Goal: Task Accomplishment & Management: Complete application form

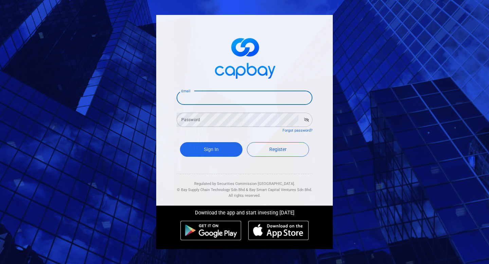
click at [221, 98] on input "Email" at bounding box center [244, 98] width 136 height 14
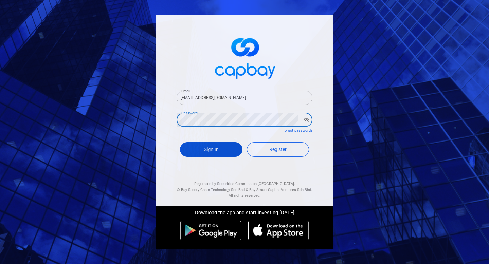
click at [210, 151] on button "Sign In" at bounding box center [211, 149] width 62 height 15
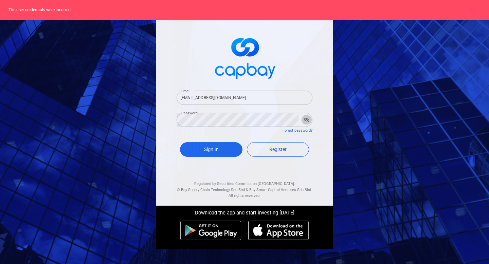
click at [307, 119] on icon "button" at bounding box center [306, 120] width 5 height 4
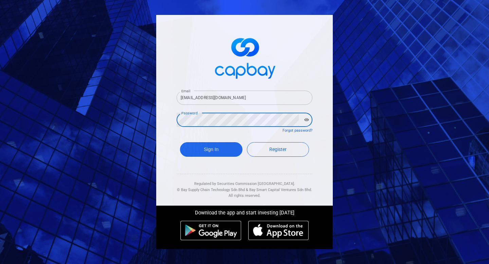
click at [145, 121] on div "Email [EMAIL_ADDRESS][DOMAIN_NAME] Email Password Password Forgot password? Sig…" at bounding box center [244, 132] width 489 height 264
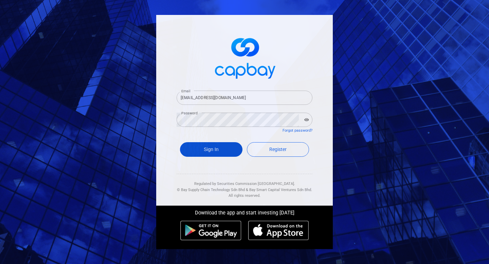
click at [197, 152] on button "Sign In" at bounding box center [211, 149] width 62 height 15
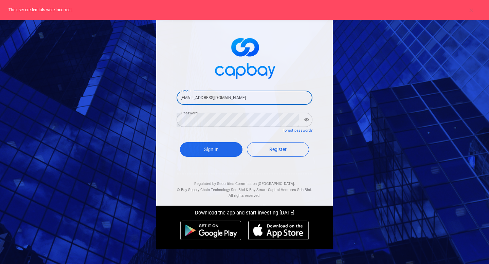
drag, startPoint x: 250, startPoint y: 95, endPoint x: 115, endPoint y: 88, distance: 134.5
click at [115, 88] on div "Email [EMAIL_ADDRESS][DOMAIN_NAME] Email Password Password Forgot password? Sig…" at bounding box center [244, 132] width 489 height 264
type input "[EMAIL_ADDRESS][DOMAIN_NAME]"
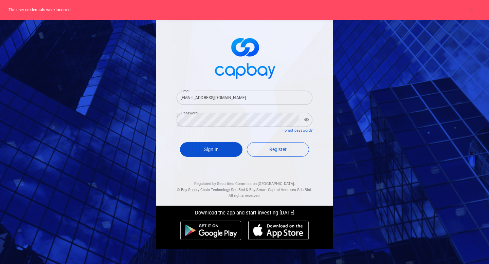
click at [212, 147] on button "Sign In" at bounding box center [211, 149] width 62 height 15
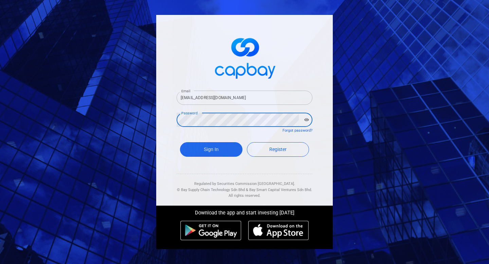
click at [162, 116] on div "Email [EMAIL_ADDRESS][DOMAIN_NAME] Email Password Password Forgot password? Sig…" at bounding box center [244, 110] width 176 height 191
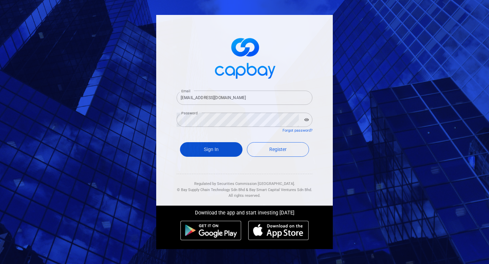
click at [213, 155] on button "Sign In" at bounding box center [211, 149] width 62 height 15
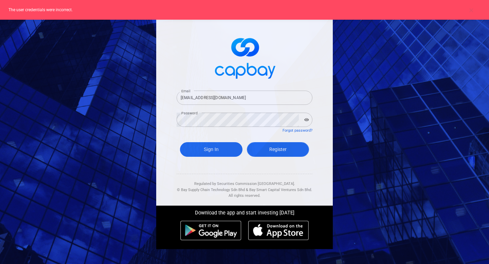
click at [280, 148] on span "Register" at bounding box center [277, 149] width 17 height 5
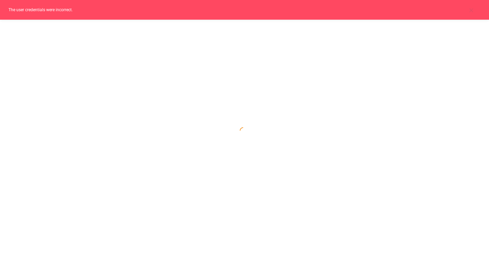
select select "MY"
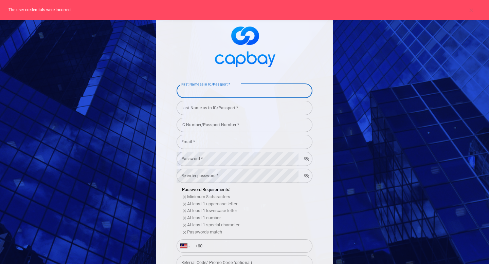
click at [258, 90] on input "First Name as in IC/Passport *" at bounding box center [244, 91] width 136 height 14
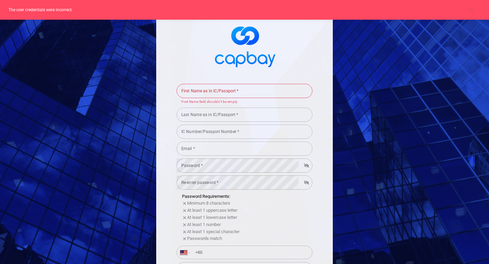
click at [286, 49] on span at bounding box center [244, 45] width 136 height 51
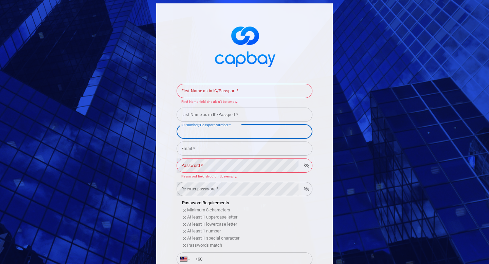
click at [208, 133] on input "IC Number/Passport Number *" at bounding box center [244, 132] width 136 height 14
type input "900122065333"
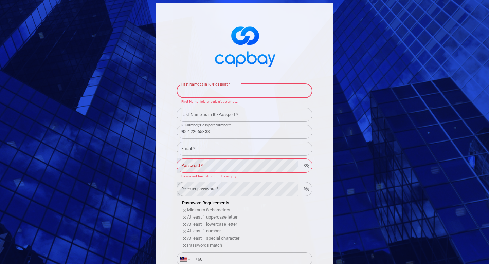
click at [236, 93] on input "First Name as in IC/Passport *" at bounding box center [244, 91] width 136 height 14
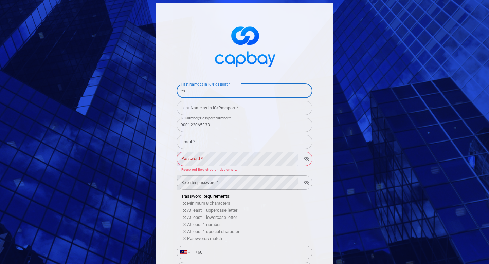
type input "c"
type input "CHE [PERSON_NAME]"
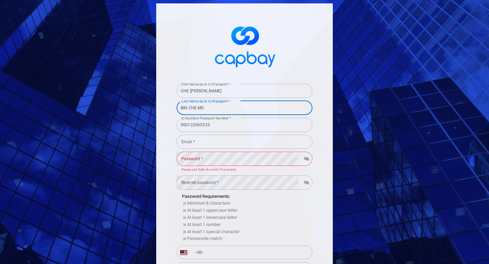
type input "BIN CHE [PERSON_NAME]"
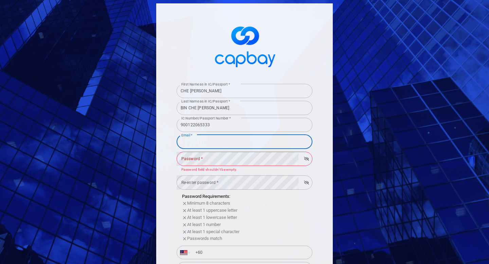
click at [245, 143] on input "Email *" at bounding box center [244, 142] width 136 height 14
type input "[EMAIL_ADDRESS][DOMAIN_NAME]"
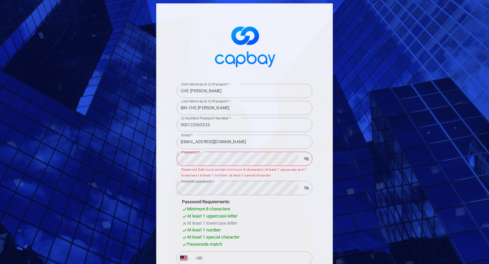
click at [280, 222] on div "At least 1 lowercase letter" at bounding box center [247, 223] width 130 height 7
click at [310, 160] on button "button" at bounding box center [306, 158] width 11 height 9
click at [309, 189] on button "button" at bounding box center [306, 187] width 11 height 9
click at [108, 154] on div "First Name as in IC/Passport * CHE [PERSON_NAME] First Name as in IC/Passport *…" at bounding box center [244, 132] width 489 height 264
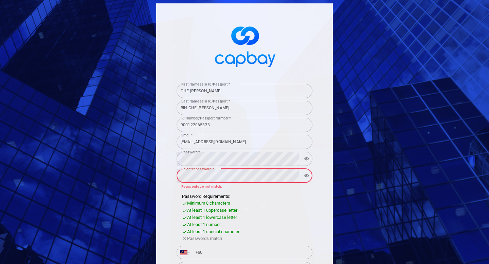
click at [116, 164] on div "First Name as in IC/Passport * CHE [PERSON_NAME] First Name as in IC/Passport *…" at bounding box center [244, 132] width 489 height 264
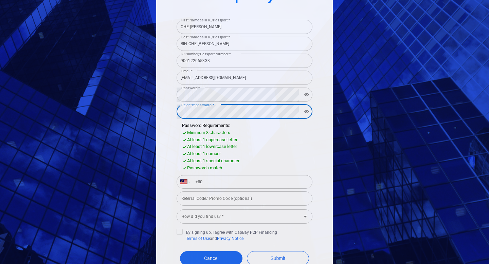
scroll to position [69, 0]
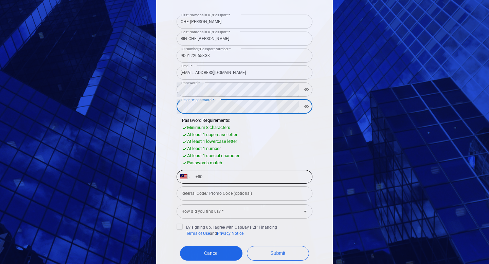
click at [217, 176] on input "+60" at bounding box center [249, 176] width 117 height 11
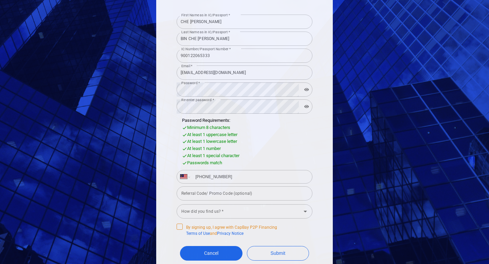
type input "[PHONE_NUMBER]"
click at [181, 225] on icon at bounding box center [179, 226] width 4 height 3
click at [0, 0] on input "By signing up, I agree with CapBay P2P Financing Terms of Use and Privacy Notice" at bounding box center [0, 0] width 0 height 0
click at [188, 213] on input "How did you find us? *" at bounding box center [238, 211] width 120 height 13
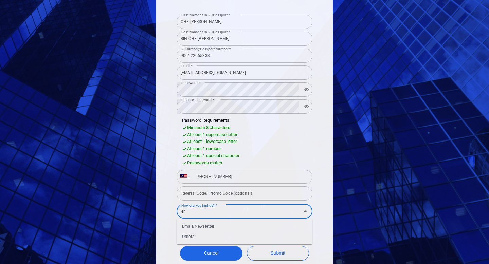
type input "e"
type input "w"
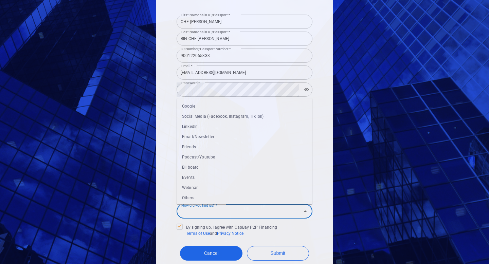
click at [200, 199] on li "Others" at bounding box center [244, 198] width 136 height 10
type input "Others"
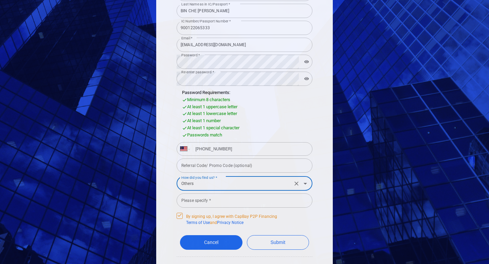
scroll to position [99, 0]
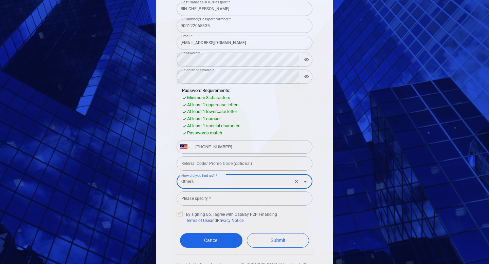
click at [201, 205] on input "Please specify *" at bounding box center [244, 198] width 136 height 14
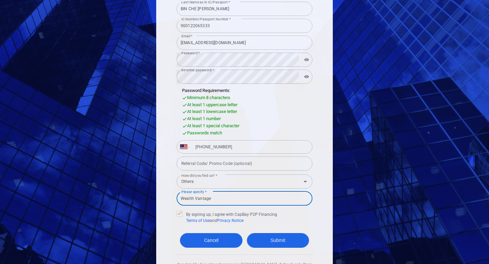
type input "Wealth Vantage"
click at [290, 244] on button "Submit" at bounding box center [278, 240] width 62 height 15
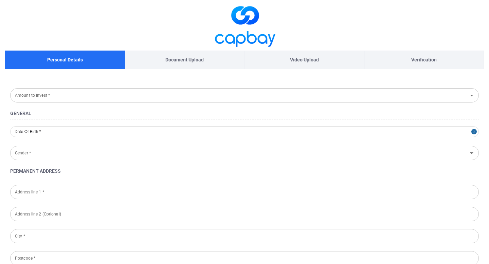
type input "[DATE]"
type input "[DEMOGRAPHIC_DATA]"
type input "900122-06-5333"
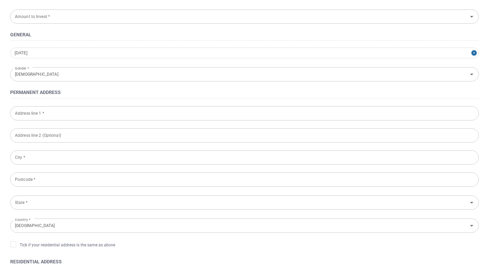
scroll to position [79, 0]
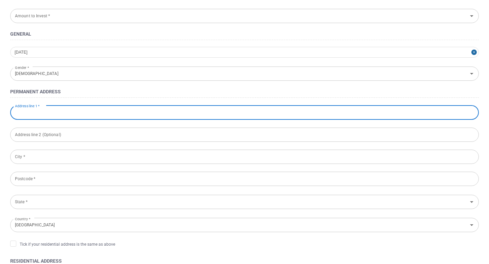
click at [91, 115] on input "Address line 1 *" at bounding box center [244, 113] width 468 height 14
type input "[GEOGRAPHIC_DATA][STREET_ADDRESS]"
type input "KERTEH"
type input "243000"
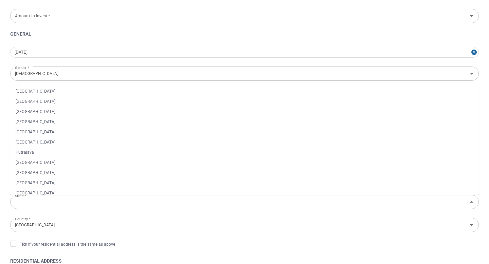
scroll to position [65, 0]
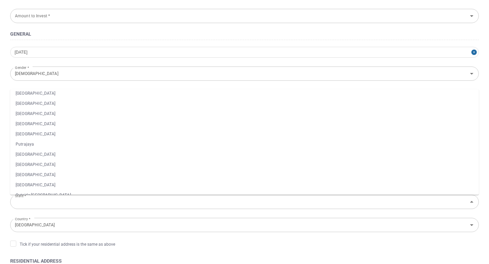
click at [53, 180] on li "[GEOGRAPHIC_DATA]" at bounding box center [244, 185] width 468 height 10
type input "[GEOGRAPHIC_DATA]"
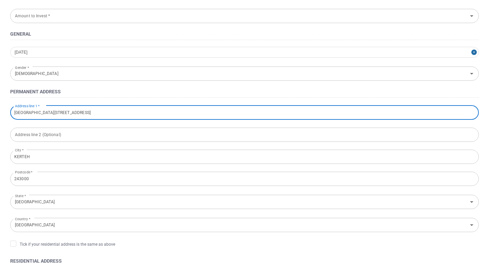
click at [76, 114] on input "[GEOGRAPHIC_DATA][STREET_ADDRESS]" at bounding box center [244, 113] width 468 height 14
drag, startPoint x: 172, startPoint y: 113, endPoint x: 166, endPoint y: 112, distance: 6.5
click at [163, 112] on input "[GEOGRAPHIC_DATA][STREET_ADDRESS]" at bounding box center [244, 113] width 468 height 14
click at [167, 112] on input "[GEOGRAPHIC_DATA][STREET_ADDRESS]" at bounding box center [244, 113] width 468 height 14
drag, startPoint x: 168, startPoint y: 109, endPoint x: 58, endPoint y: 113, distance: 109.7
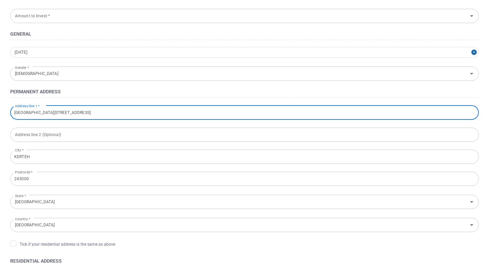
click at [58, 113] on input "[GEOGRAPHIC_DATA][STREET_ADDRESS]" at bounding box center [244, 113] width 468 height 14
type input "[STREET_ADDRESS]"
click at [22, 136] on input "text" at bounding box center [244, 135] width 468 height 14
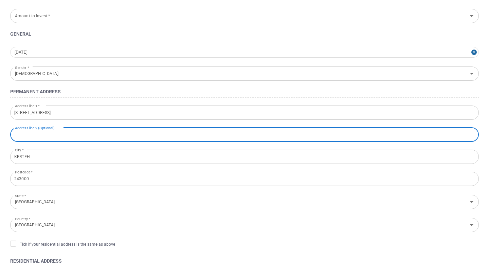
paste input "TAMAN KERTEH SELASIH 4 [GEOGRAPHIC_DATA]"
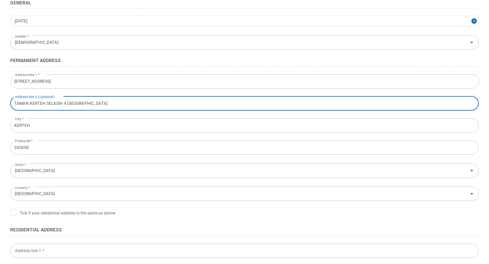
scroll to position [160, 0]
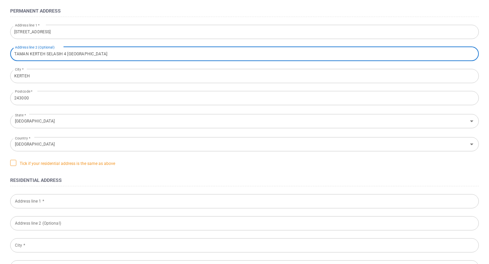
type input "TAMAN KERTEH SELASIH 4 [GEOGRAPHIC_DATA]"
click at [53, 160] on span "Tick if your residential address is the same as above" at bounding box center [62, 163] width 105 height 7
click at [0, 0] on input "Tick if your residential address is the same as above" at bounding box center [0, 0] width 0 height 0
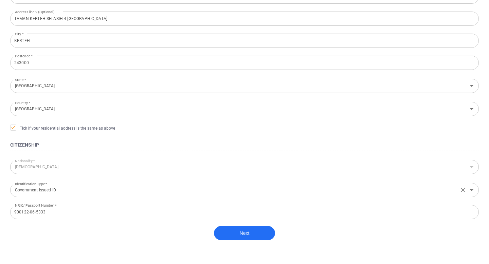
scroll to position [197, 0]
click at [254, 234] on button "Next" at bounding box center [244, 232] width 61 height 14
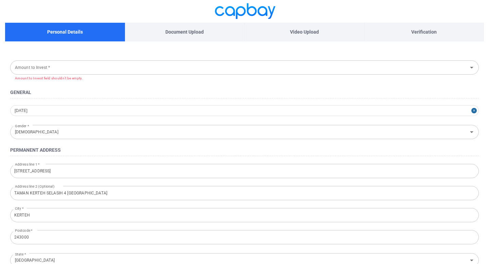
scroll to position [25, 0]
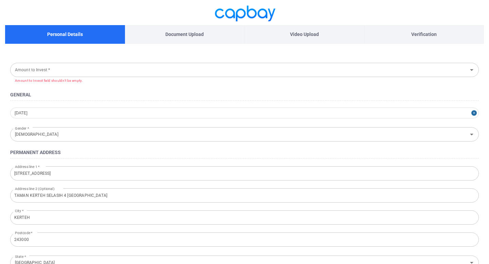
click at [146, 64] on input "Amount to Invest *" at bounding box center [238, 69] width 453 height 13
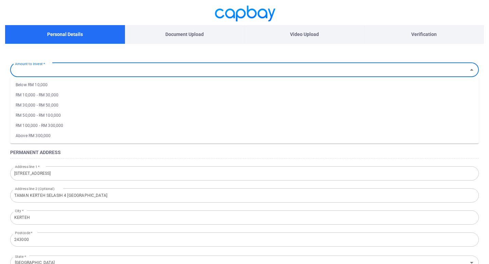
click at [145, 86] on li "Below RM 10,000" at bounding box center [244, 85] width 468 height 10
type input "Below RM 10,000"
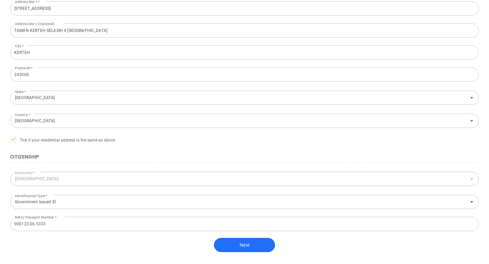
scroll to position [215, 0]
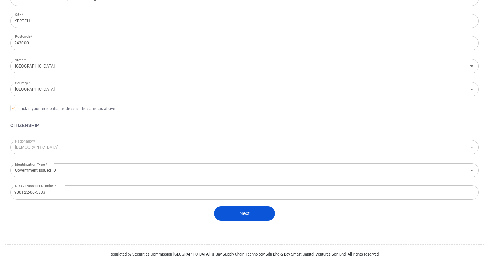
click at [239, 213] on button "Next" at bounding box center [244, 213] width 61 height 14
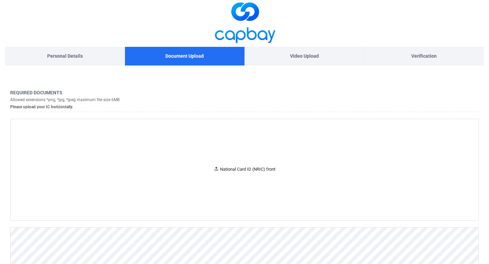
scroll to position [0, 0]
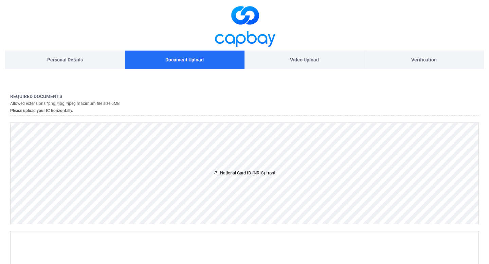
click at [242, 160] on div "National Card ID (NRIC) front" at bounding box center [245, 173] width 468 height 101
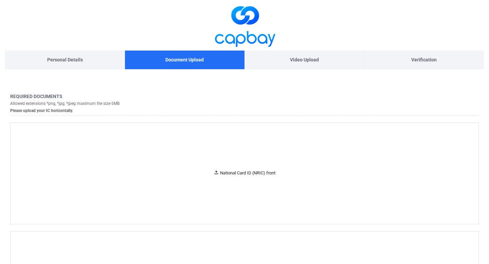
click at [311, 58] on p "Video Upload" at bounding box center [304, 59] width 29 height 7
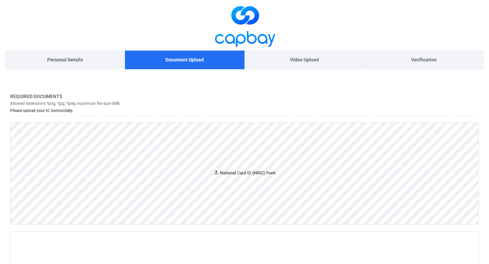
click at [248, 175] on div "National Card ID (NRIC) front" at bounding box center [244, 173] width 62 height 7
click at [156, 158] on div "National Card ID (NRIC) front" at bounding box center [245, 173] width 468 height 101
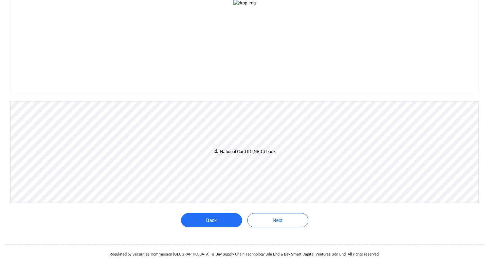
scroll to position [391, 0]
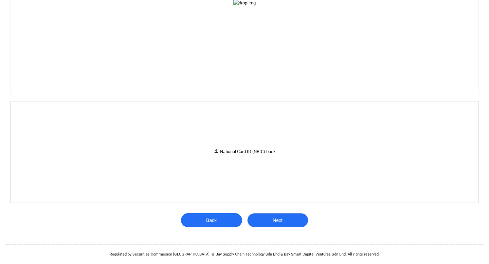
click at [270, 223] on button "Next" at bounding box center [277, 220] width 61 height 14
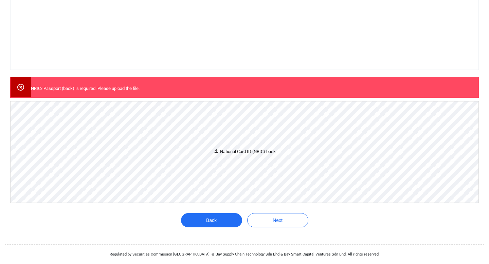
click at [229, 160] on div "National Card ID (NRIC) back" at bounding box center [245, 151] width 468 height 101
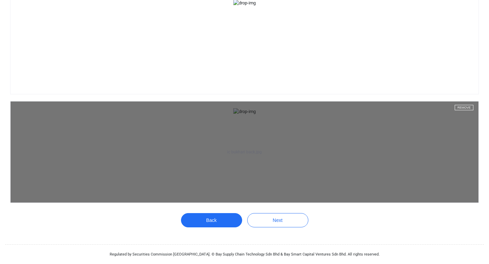
scroll to position [644, 0]
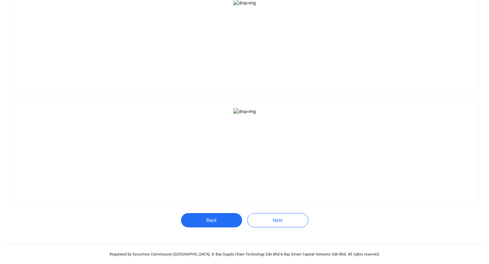
click at [292, 227] on div "Back Next" at bounding box center [244, 223] width 127 height 21
click at [291, 225] on button "Next" at bounding box center [277, 220] width 61 height 14
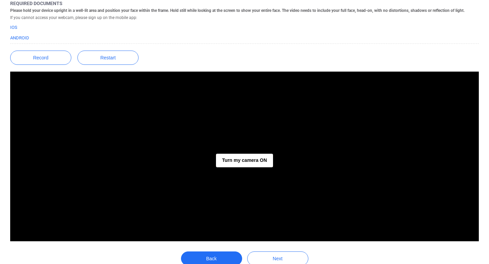
scroll to position [124, 0]
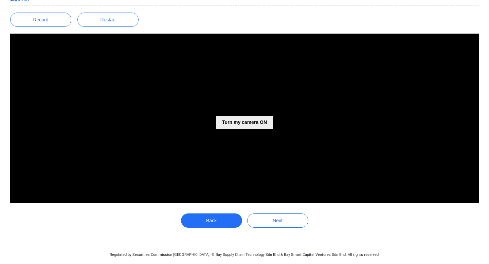
click at [247, 128] on button "Turn my camera ON" at bounding box center [244, 123] width 57 height 14
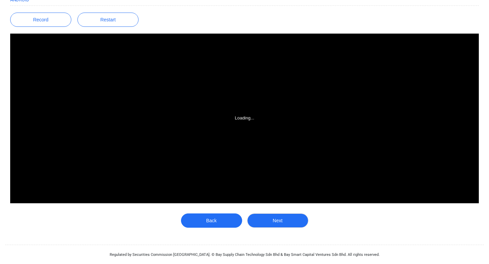
click at [286, 225] on button "Next" at bounding box center [277, 220] width 61 height 14
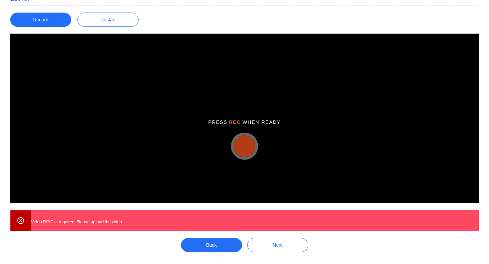
click at [42, 15] on button "Record" at bounding box center [40, 20] width 61 height 14
click at [245, 141] on button "button" at bounding box center [244, 146] width 22 height 22
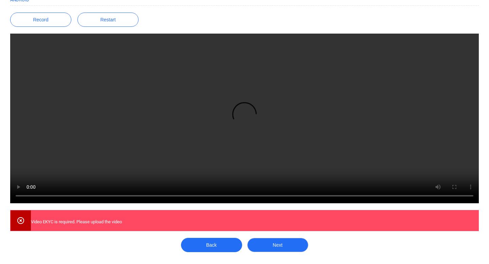
click at [284, 248] on button "Next" at bounding box center [277, 245] width 61 height 14
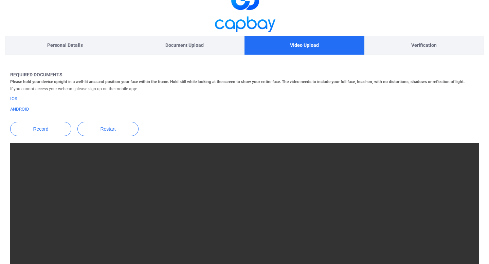
scroll to position [0, 0]
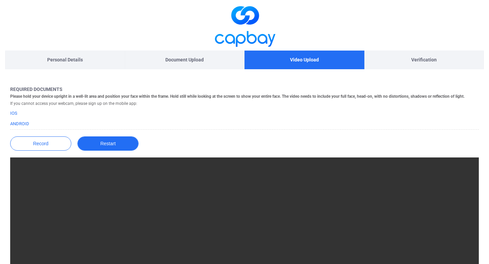
click at [114, 142] on button "Restart" at bounding box center [107, 143] width 61 height 14
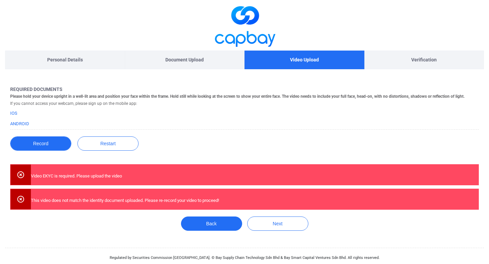
click at [53, 146] on button "Record" at bounding box center [40, 143] width 61 height 14
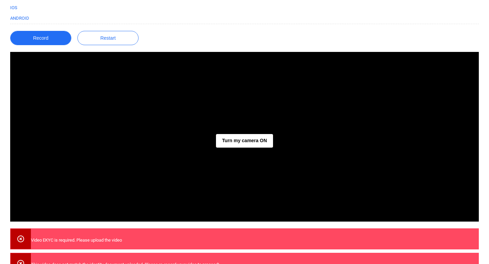
scroll to position [113, 0]
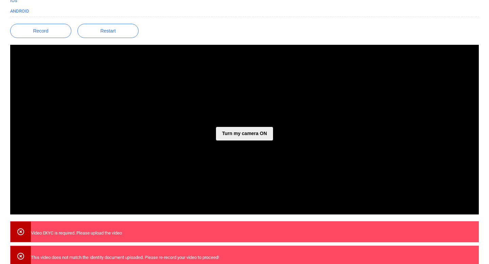
click at [244, 135] on button "Turn my camera ON" at bounding box center [244, 134] width 57 height 14
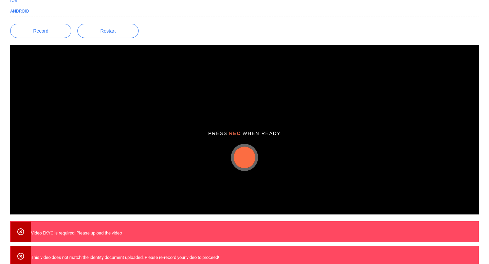
click at [244, 162] on button "button" at bounding box center [244, 158] width 22 height 22
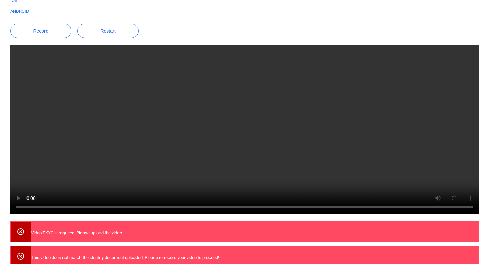
scroll to position [173, 0]
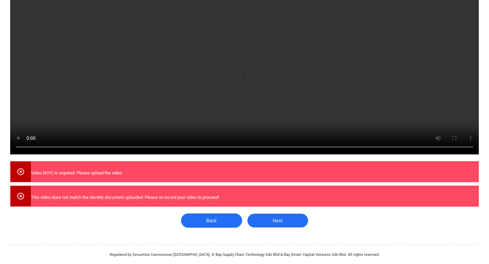
click at [278, 219] on button "Next" at bounding box center [277, 220] width 61 height 14
click at [279, 225] on button "Next" at bounding box center [277, 220] width 61 height 14
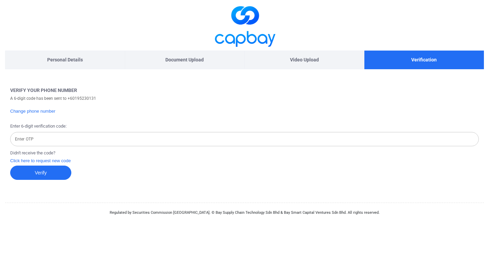
scroll to position [0, 0]
click at [40, 173] on button "Verify" at bounding box center [40, 173] width 61 height 14
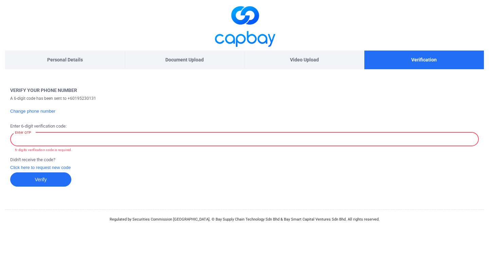
click at [46, 138] on input "Enter OTP" at bounding box center [244, 139] width 468 height 14
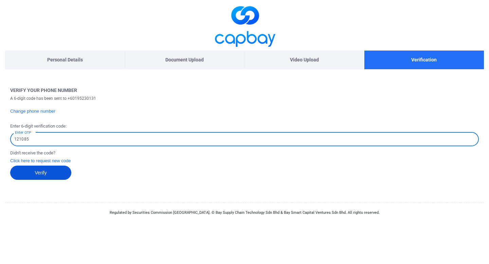
type input "121085"
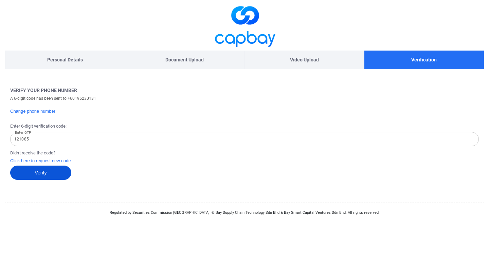
click at [55, 172] on button "Verify" at bounding box center [40, 173] width 61 height 14
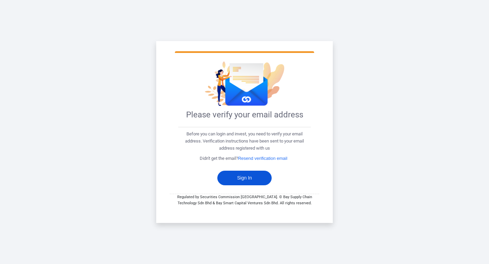
click at [239, 181] on button "Sign In" at bounding box center [244, 178] width 54 height 15
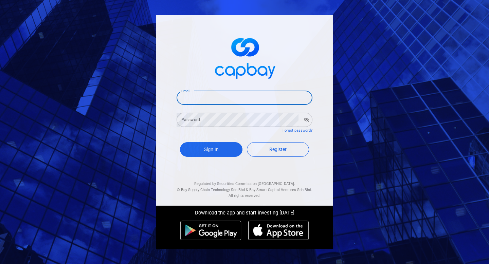
click at [235, 95] on input "Email" at bounding box center [244, 98] width 136 height 14
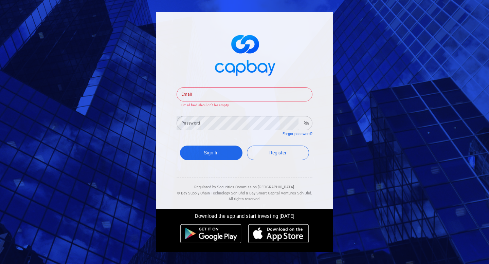
type input "[EMAIL_ADDRESS][DOMAIN_NAME]"
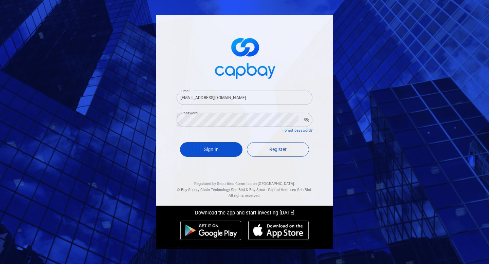
click at [221, 148] on button "Sign In" at bounding box center [211, 149] width 62 height 15
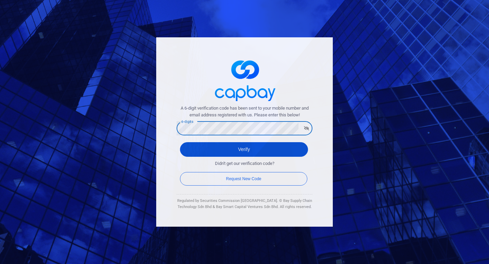
click at [250, 150] on button "Verify" at bounding box center [244, 149] width 128 height 15
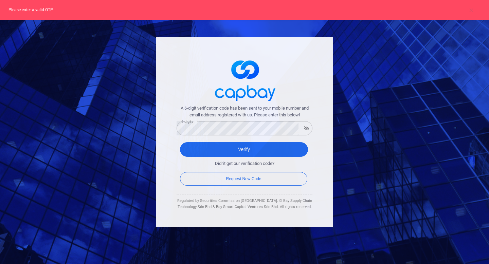
click at [306, 127] on icon "button" at bounding box center [306, 128] width 5 height 4
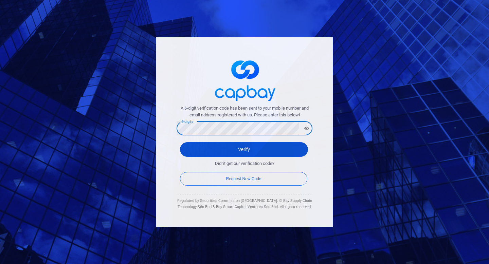
click at [248, 154] on button "Verify" at bounding box center [244, 149] width 128 height 15
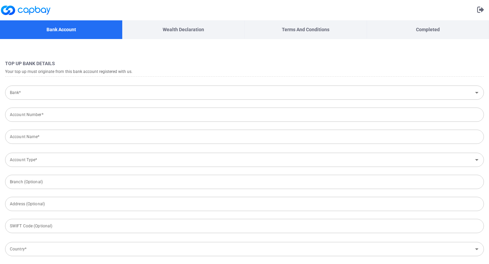
type input "[GEOGRAPHIC_DATA]"
click at [242, 63] on h4 "Top Up Bank Details" at bounding box center [244, 63] width 478 height 8
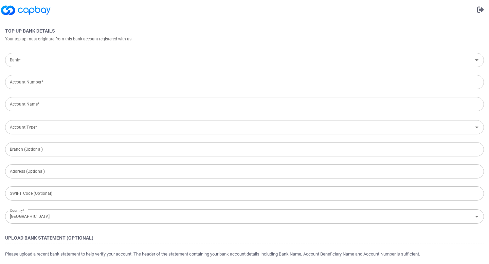
scroll to position [31, 0]
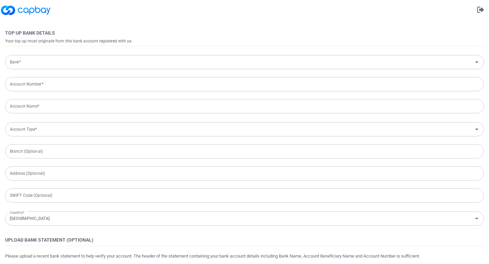
click at [90, 65] on input "Bank*" at bounding box center [238, 62] width 463 height 13
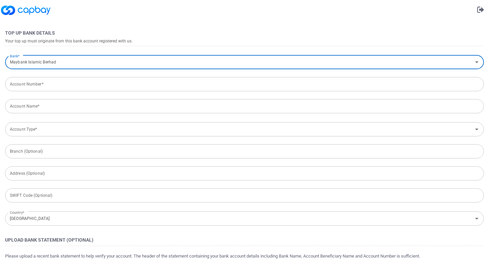
type input "Maybank Islamic Berhad"
click at [102, 81] on input "Account Number*" at bounding box center [244, 84] width 478 height 14
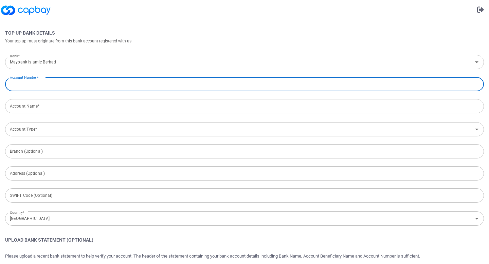
paste input "563055231897"
type input "563055231897"
click at [94, 108] on input "Account Name*" at bounding box center [244, 106] width 478 height 14
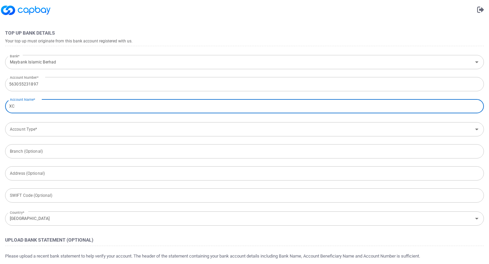
type input "X"
type input "CHE [PERSON_NAME] BIN CHE [PERSON_NAME]"
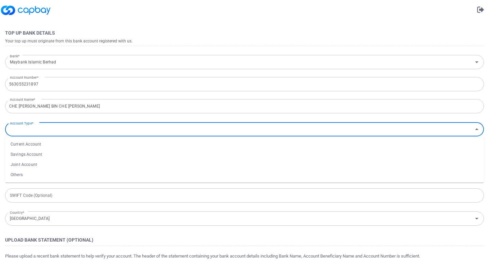
click at [91, 130] on input "Account Type*" at bounding box center [238, 129] width 463 height 13
click at [75, 146] on li "Current Account" at bounding box center [244, 144] width 478 height 10
type input "Current Account"
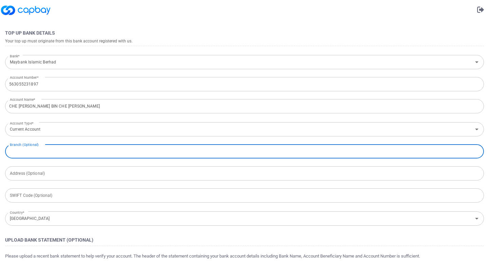
click at [69, 153] on input "text" at bounding box center [244, 151] width 478 height 14
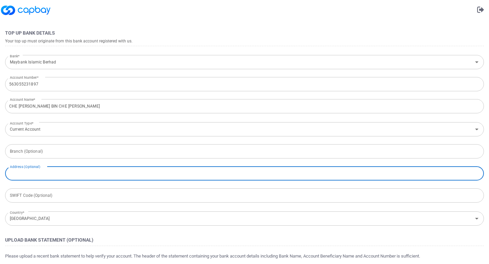
click at [71, 173] on input "text" at bounding box center [244, 173] width 478 height 14
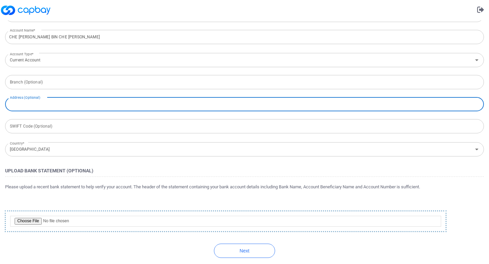
scroll to position [104, 0]
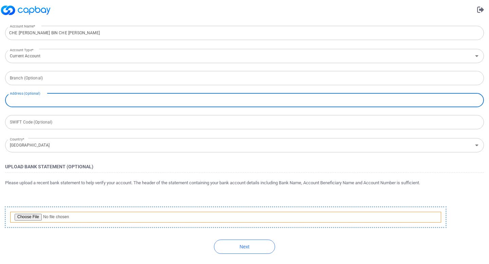
click at [26, 218] on input "file" at bounding box center [225, 217] width 431 height 11
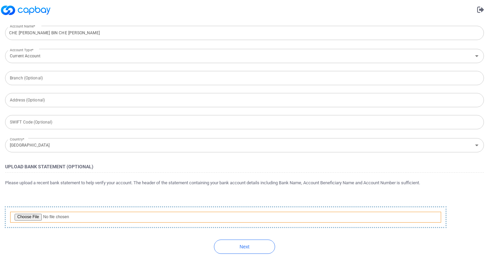
type input "C:\fakepath\IMG_1109.jpg"
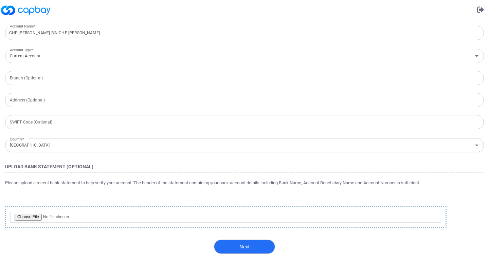
click at [246, 252] on button "Next" at bounding box center [244, 247] width 61 height 14
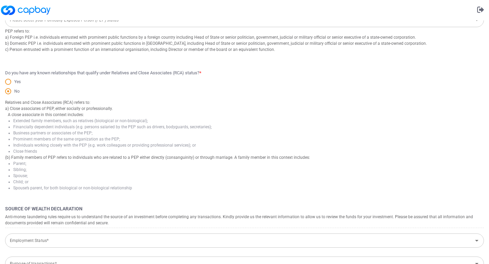
scroll to position [0, 0]
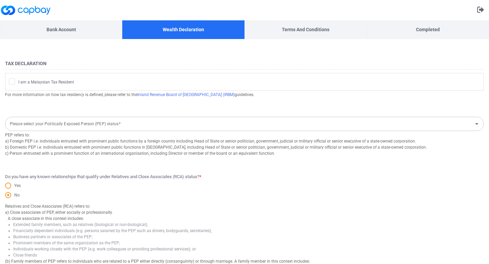
click at [43, 89] on div "I am a Malaysian Tax Resident" at bounding box center [244, 81] width 478 height 17
click at [45, 84] on span "I am a Malaysian Tax Resident" at bounding box center [41, 81] width 65 height 7
click at [0, 0] on input "I am a Malaysian Tax Resident" at bounding box center [0, 0] width 0 height 0
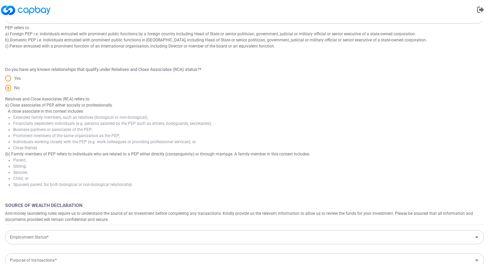
scroll to position [180, 0]
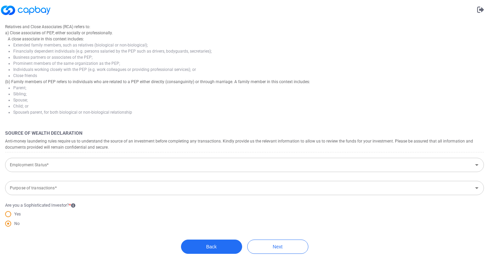
click at [76, 168] on input "Employment Status*" at bounding box center [238, 165] width 463 height 13
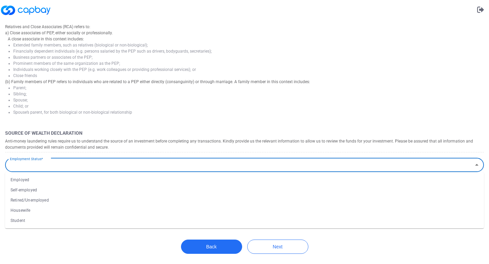
click at [74, 190] on li "Self-employed" at bounding box center [244, 190] width 478 height 10
type input "Self-employed"
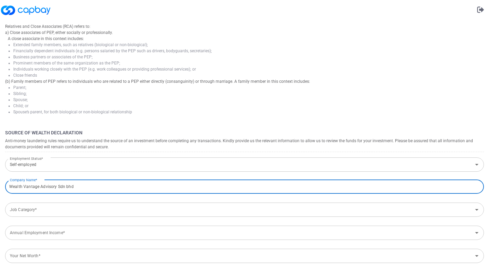
type input "Wealth Vantage Advisory Sdn bhd"
click at [32, 210] on input "Job Category*" at bounding box center [238, 210] width 463 height 13
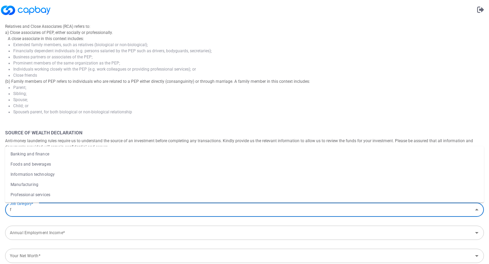
click at [70, 157] on li "Banking and finance" at bounding box center [244, 154] width 478 height 10
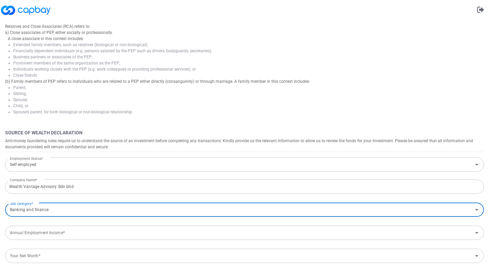
type input "Banking and finance"
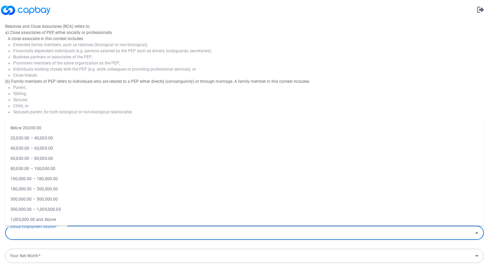
click at [43, 235] on input "Annual Employment Income*" at bounding box center [238, 233] width 463 height 13
click at [73, 167] on li "80,000.00 – 100,000.00" at bounding box center [244, 169] width 478 height 10
type input "80,000.00 – 100,000.00"
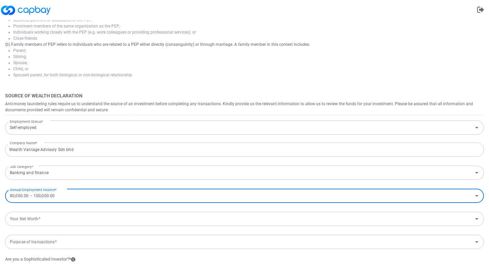
scroll to position [217, 0]
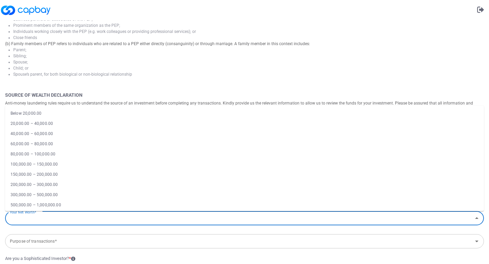
click at [96, 218] on input "Your Net Worth*" at bounding box center [238, 218] width 463 height 13
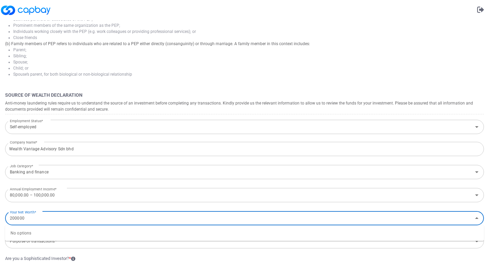
type input "200000"
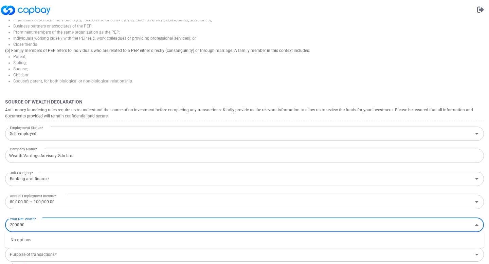
scroll to position [224, 0]
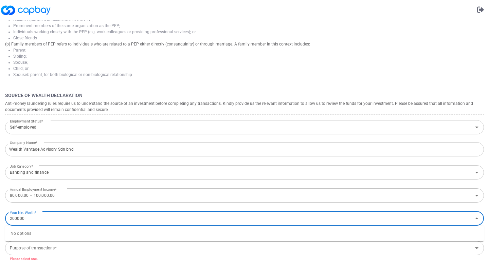
click at [482, 219] on div "200000 Your Net Worth*" at bounding box center [244, 218] width 478 height 14
click at [477, 218] on icon "Close" at bounding box center [476, 218] width 3 height 2
click at [476, 218] on icon "Open" at bounding box center [476, 219] width 3 height 2
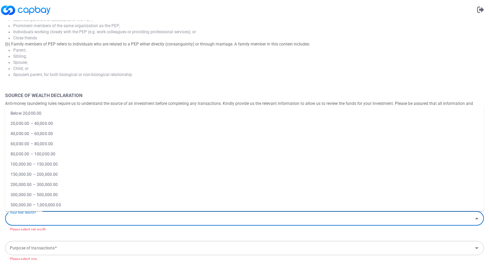
click at [82, 177] on li "150,000.00 – 200,000.00" at bounding box center [244, 174] width 478 height 10
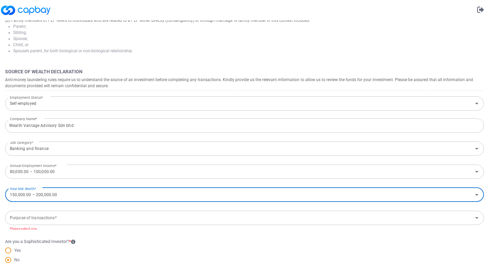
scroll to position [251, 0]
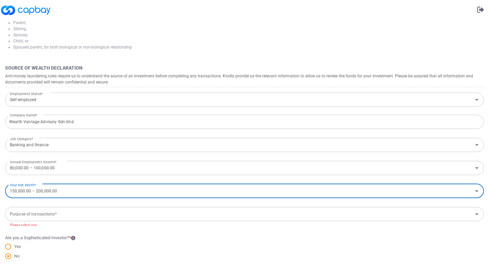
type input "150,000.00 – 200,000.00"
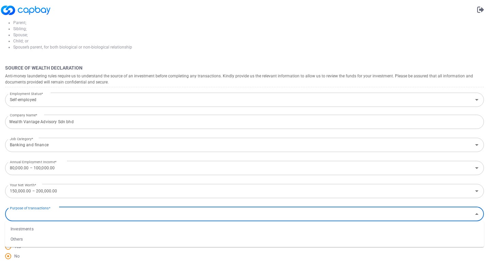
click at [111, 215] on input "Purpose of transactions*" at bounding box center [238, 214] width 463 height 13
click at [57, 230] on li "Investments" at bounding box center [244, 229] width 478 height 10
type input "Investments"
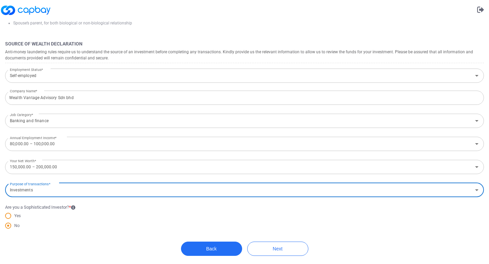
scroll to position [278, 0]
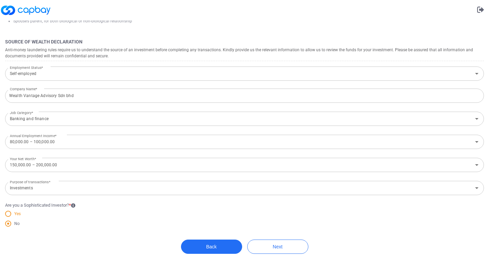
click at [15, 214] on span "Yes" at bounding box center [15, 214] width 9 height 6
click at [0, 0] on input "Yes" at bounding box center [0, 0] width 0 height 0
click at [280, 246] on button "Next" at bounding box center [277, 247] width 61 height 14
click at [298, 244] on button "Next" at bounding box center [277, 247] width 61 height 14
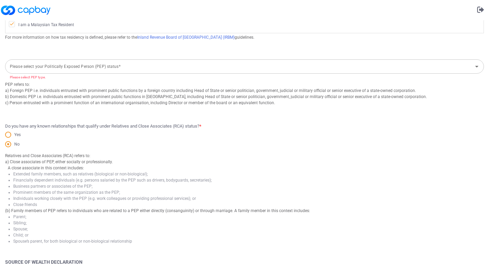
scroll to position [0, 0]
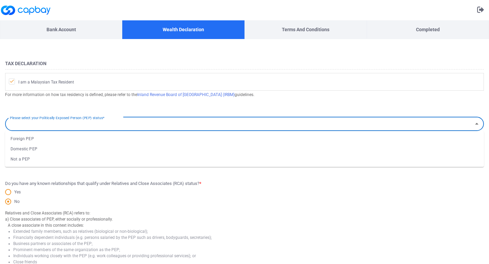
click at [72, 125] on input "Please select your Politically Exposed Person (PEP) status*" at bounding box center [238, 124] width 463 height 13
drag, startPoint x: 66, startPoint y: 153, endPoint x: 66, endPoint y: 159, distance: 6.1
click at [66, 159] on ul "Foreign PEP Domestic PEP Not a PEP" at bounding box center [244, 149] width 478 height 36
click at [71, 157] on li "Not a PEP" at bounding box center [244, 159] width 478 height 10
type input "Not a PEP"
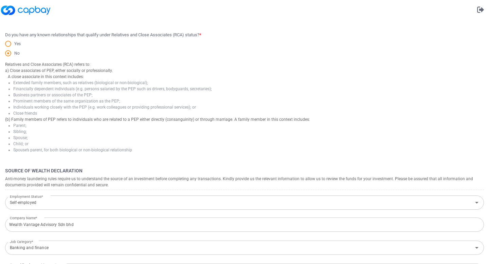
scroll to position [271, 0]
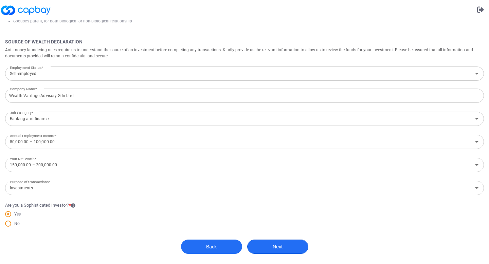
click at [266, 245] on button "Next" at bounding box center [277, 247] width 61 height 14
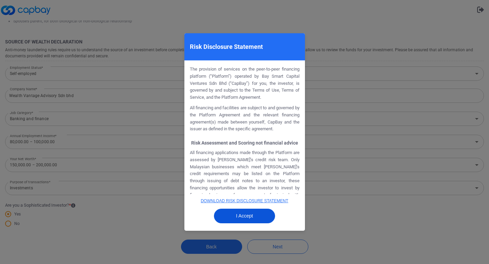
click at [255, 215] on button "I Accept" at bounding box center [244, 216] width 61 height 15
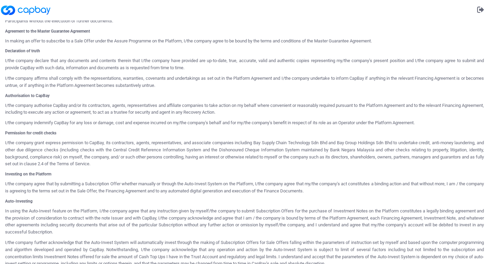
scroll to position [307, 0]
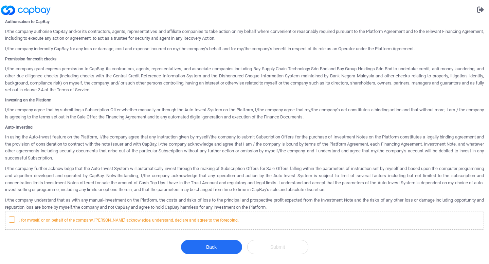
click at [22, 218] on span "I, for myself, or on behalf of the company, [PERSON_NAME] acknowledge, understa…" at bounding box center [124, 219] width 230 height 7
click at [0, 0] on input "I, for myself, or on behalf of the company, [PERSON_NAME] acknowledge, understa…" at bounding box center [0, 0] width 0 height 0
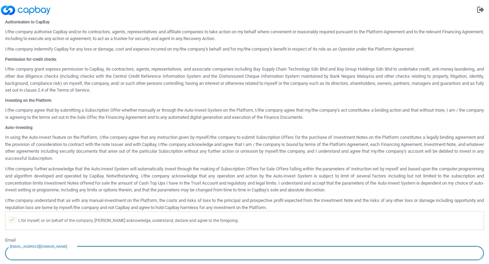
scroll to position [355, 0]
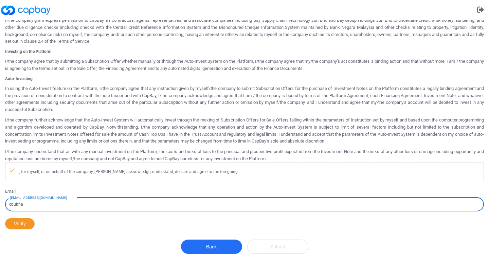
type input "[EMAIL_ADDRESS][DOMAIN_NAME]"
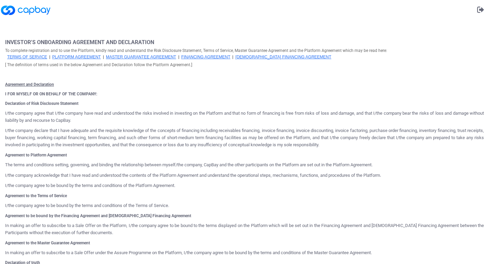
scroll to position [0, 0]
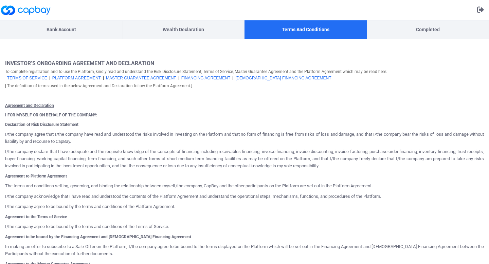
click at [35, 79] on span "Terms of Service" at bounding box center [27, 78] width 40 height 5
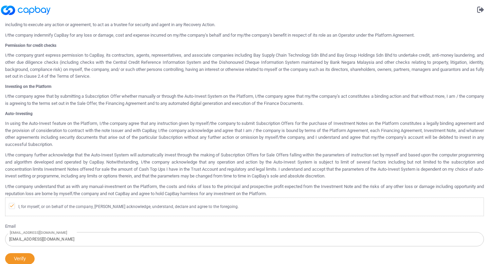
scroll to position [355, 0]
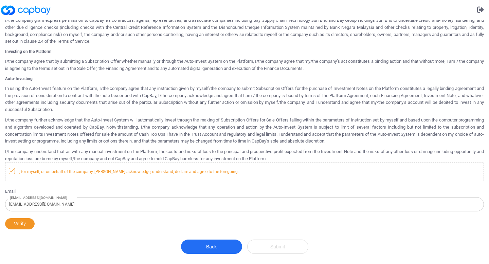
click at [12, 172] on icon at bounding box center [11, 170] width 5 height 5
click at [0, 0] on input "I, for myself, or on behalf of the company, [PERSON_NAME] acknowledge, understa…" at bounding box center [0, 0] width 0 height 0
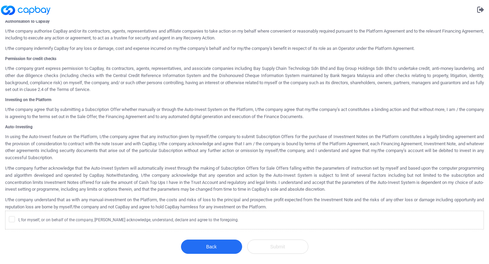
scroll to position [307, 0]
click at [39, 217] on span "I, for myself, or on behalf of the company, [PERSON_NAME] acknowledge, understa…" at bounding box center [124, 219] width 230 height 7
click at [0, 0] on input "I, for myself, or on behalf of the company, [PERSON_NAME] acknowledge, understa…" at bounding box center [0, 0] width 0 height 0
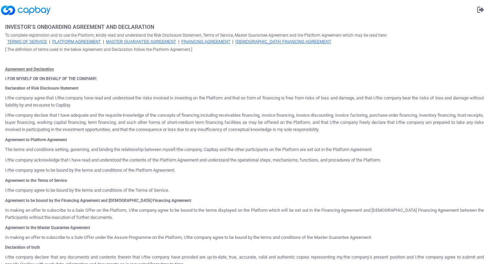
scroll to position [0, 0]
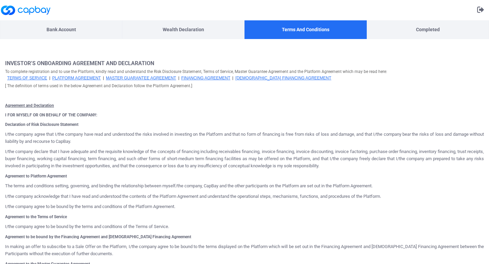
click at [91, 77] on span "Platform Agreement" at bounding box center [76, 78] width 49 height 5
click at [130, 77] on span "Master Guarantee Agreement" at bounding box center [141, 78] width 70 height 5
click at [208, 79] on span "Financing Agreement" at bounding box center [205, 78] width 49 height 5
click at [266, 79] on span "[DEMOGRAPHIC_DATA] Financing Agreement" at bounding box center [283, 78] width 96 height 5
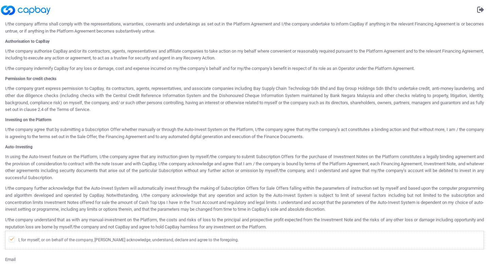
scroll to position [355, 0]
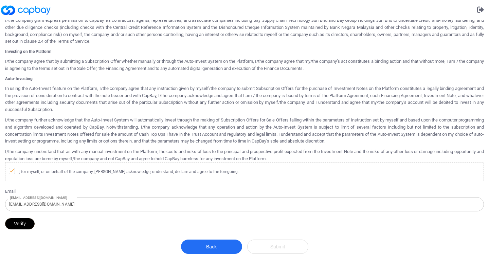
click at [29, 224] on button "Verify" at bounding box center [20, 223] width 30 height 11
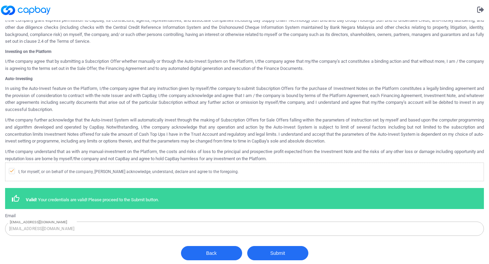
scroll to position [362, 0]
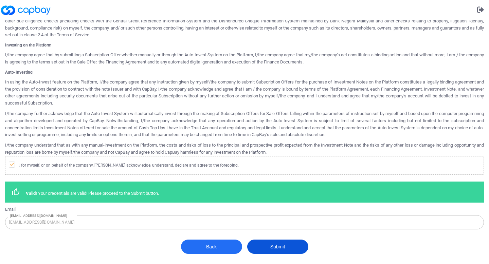
click at [278, 250] on button "Submit" at bounding box center [277, 247] width 61 height 14
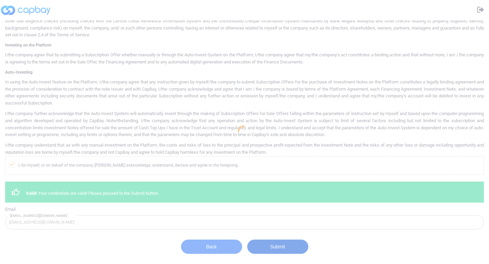
scroll to position [0, 0]
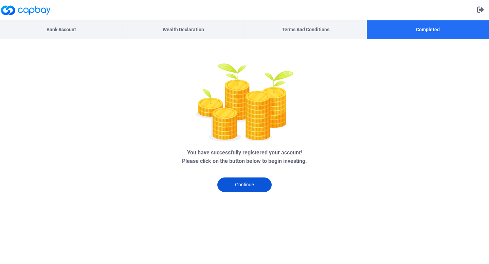
click at [253, 187] on button "Continue" at bounding box center [244, 184] width 54 height 15
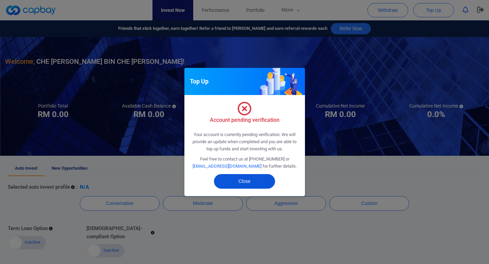
click at [253, 178] on button "Close" at bounding box center [244, 181] width 61 height 15
